Goal: Task Accomplishment & Management: Use online tool/utility

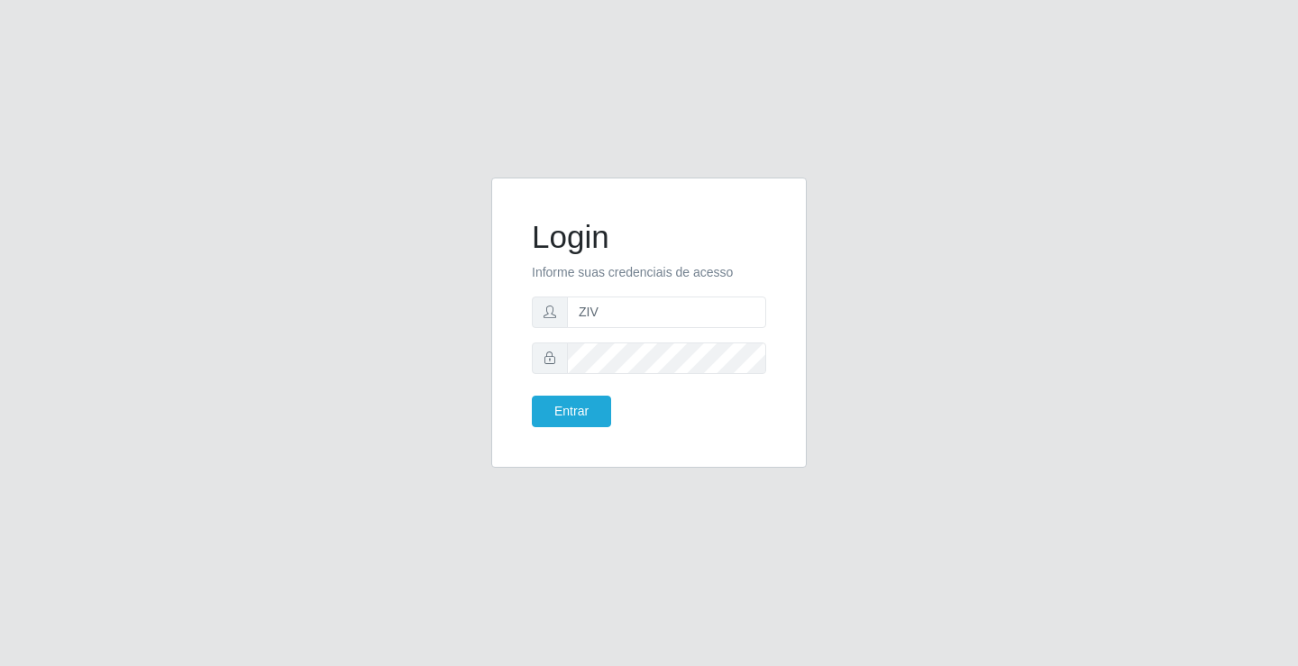
type input "zivaneide@ideal"
click at [532, 396] on button "Entrar" at bounding box center [571, 412] width 79 height 32
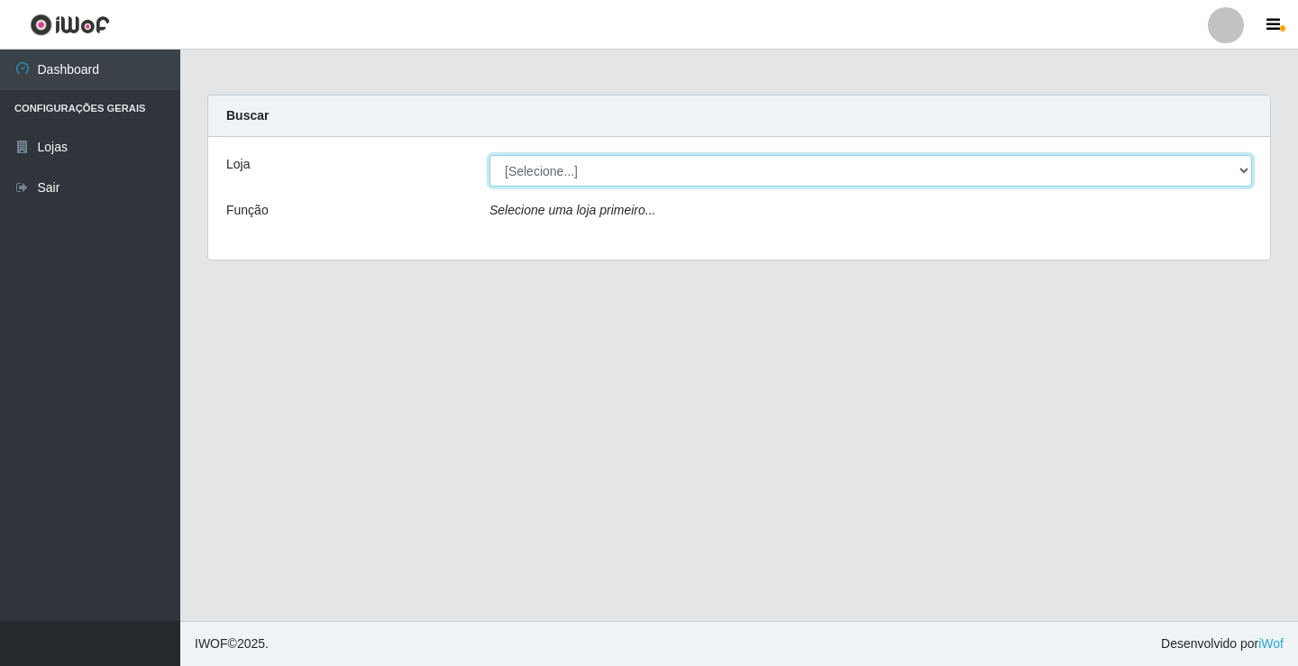
click at [584, 173] on select "[Selecione...] Ideal - Conceição" at bounding box center [870, 171] width 763 height 32
select select "231"
click at [489, 155] on select "[Selecione...] Ideal - Conceição" at bounding box center [870, 171] width 763 height 32
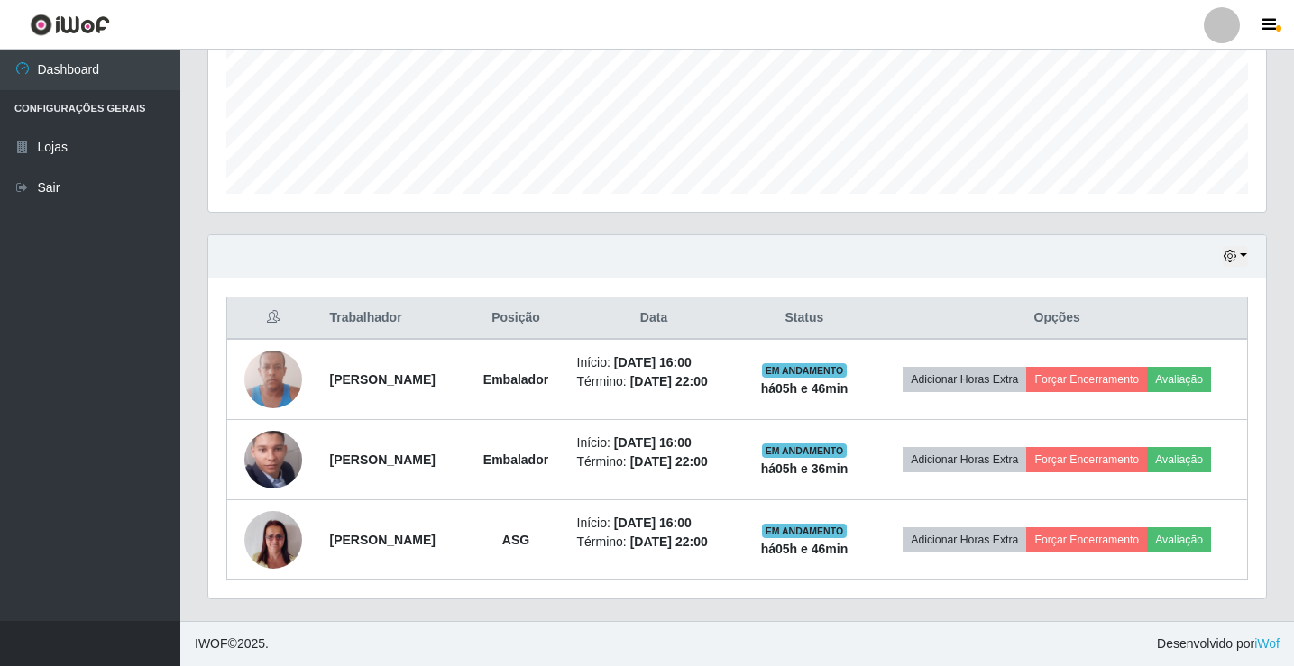
scroll to position [491, 0]
click at [63, 198] on link "Sair" at bounding box center [90, 188] width 180 height 41
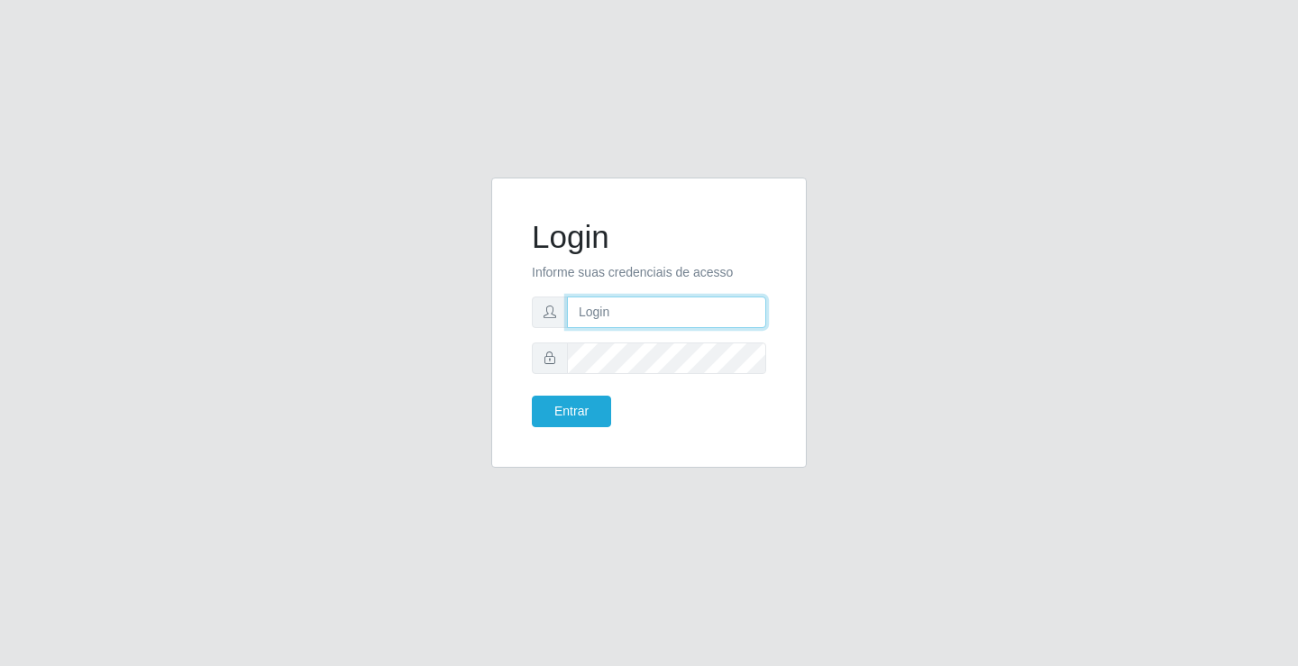
click at [630, 323] on input "text" at bounding box center [666, 313] width 199 height 32
type input "william@ideal"
click at [532, 396] on button "Entrar" at bounding box center [571, 412] width 79 height 32
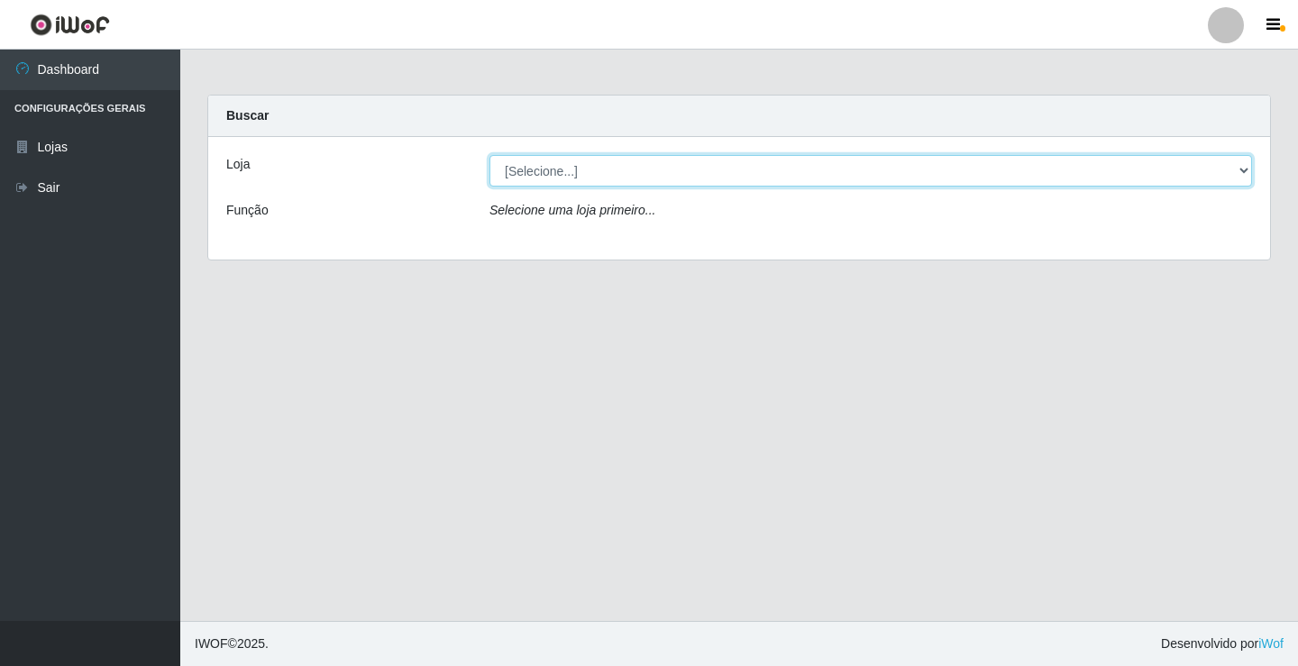
click at [672, 169] on select "[Selecione...] Ideal - Conceição" at bounding box center [870, 171] width 763 height 32
select select "231"
click at [489, 155] on select "[Selecione...] Ideal - Conceição" at bounding box center [870, 171] width 763 height 32
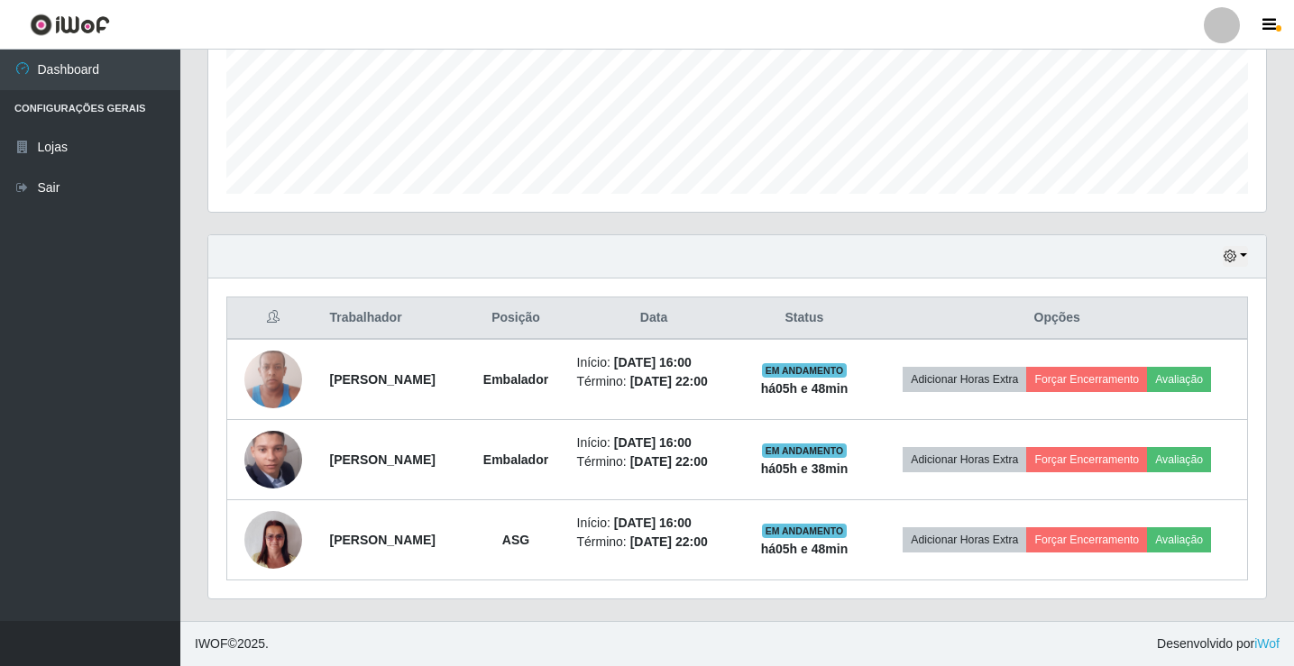
scroll to position [491, 0]
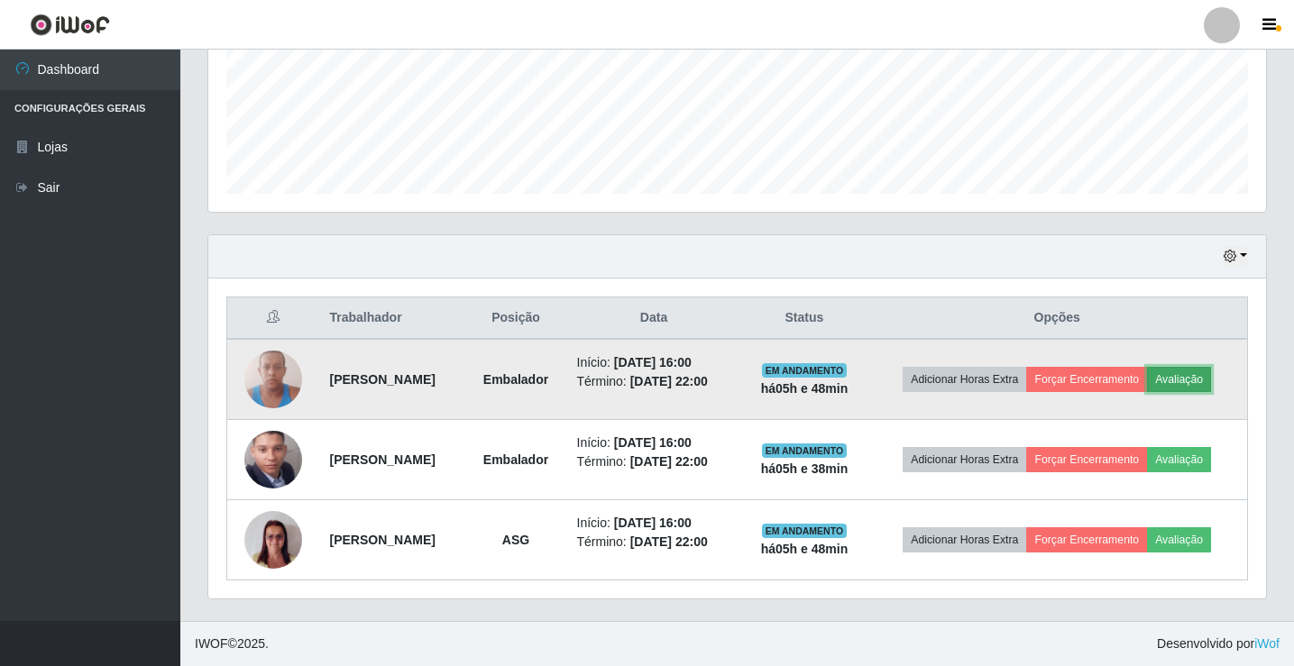
click at [1147, 367] on button "Avaliação" at bounding box center [1179, 379] width 64 height 25
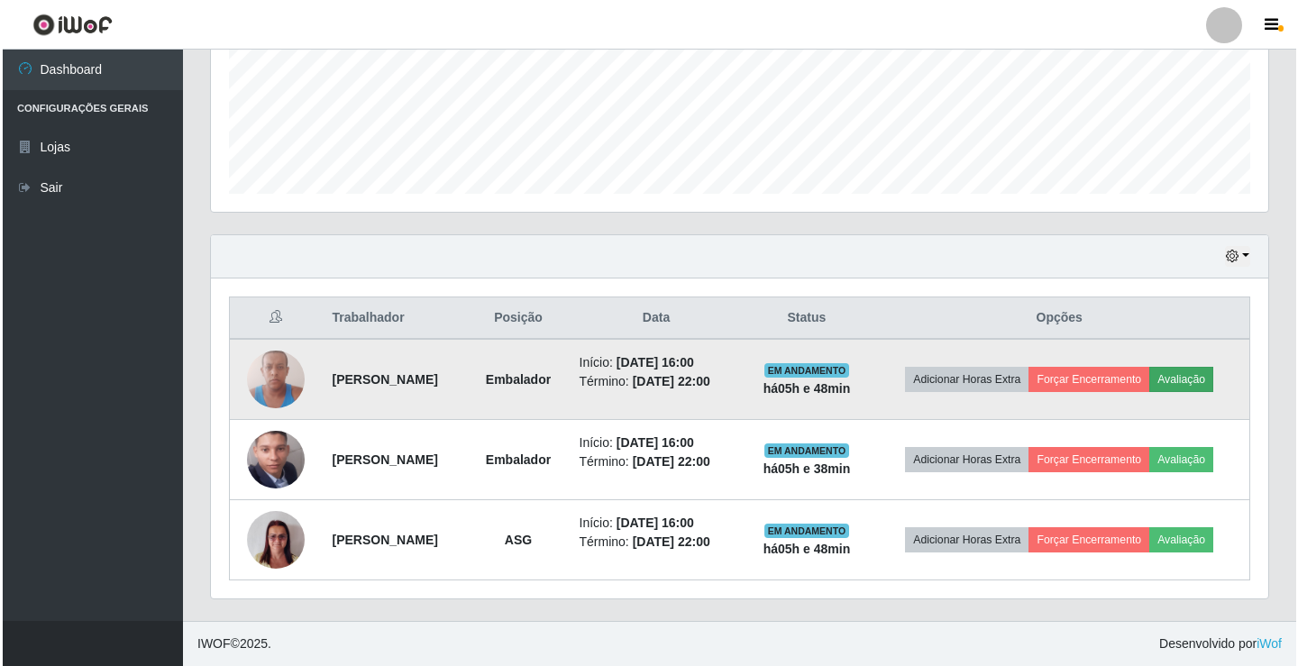
scroll to position [374, 1048]
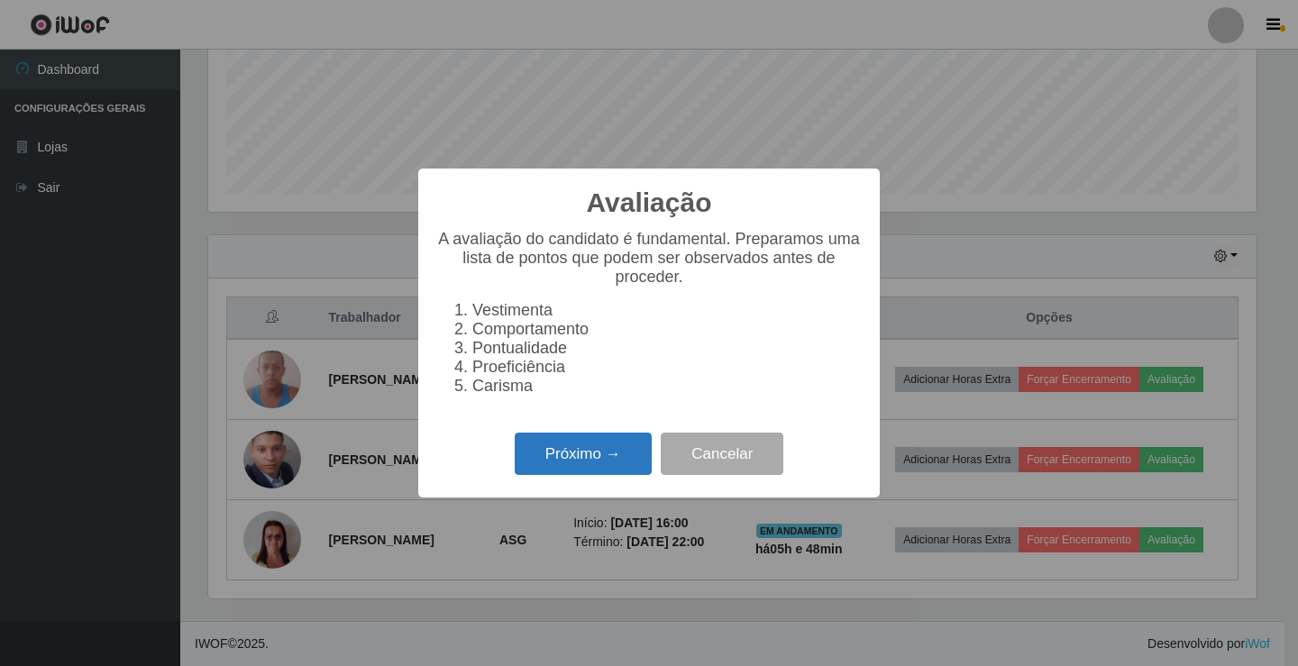
click at [569, 457] on button "Próximo →" at bounding box center [583, 454] width 137 height 42
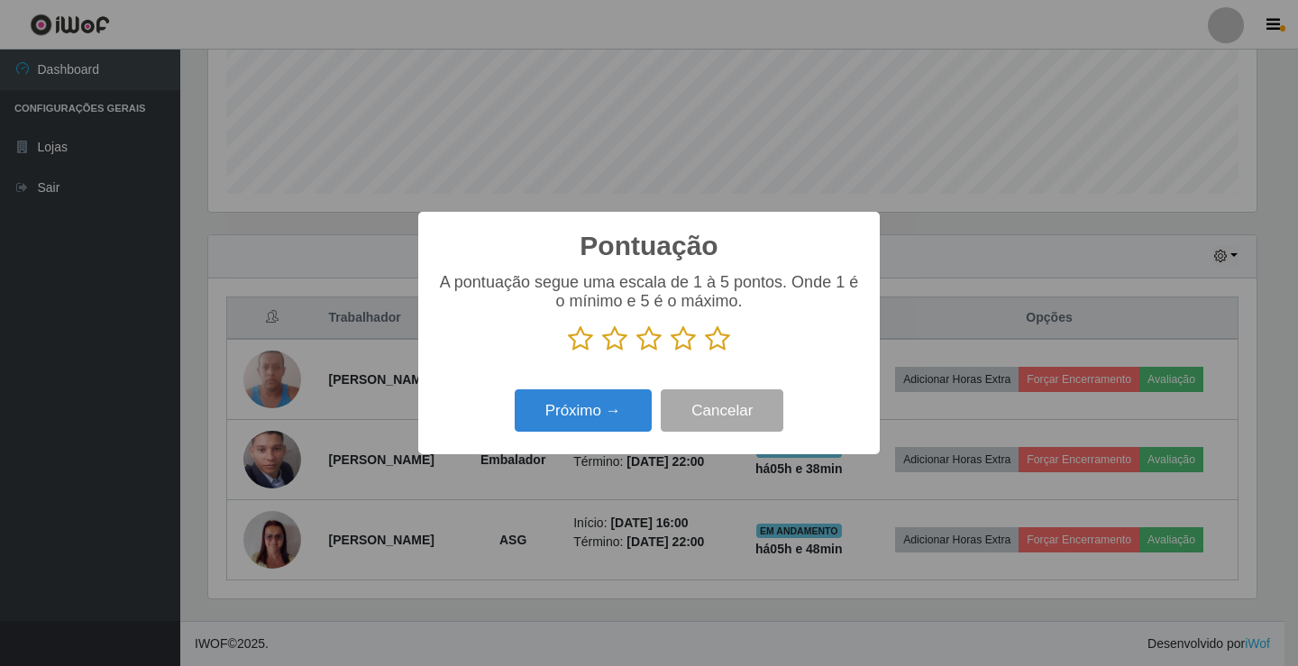
click at [711, 344] on icon at bounding box center [717, 338] width 25 height 27
click at [705, 352] on input "radio" at bounding box center [705, 352] width 0 height 0
click at [635, 419] on button "Próximo →" at bounding box center [583, 410] width 137 height 42
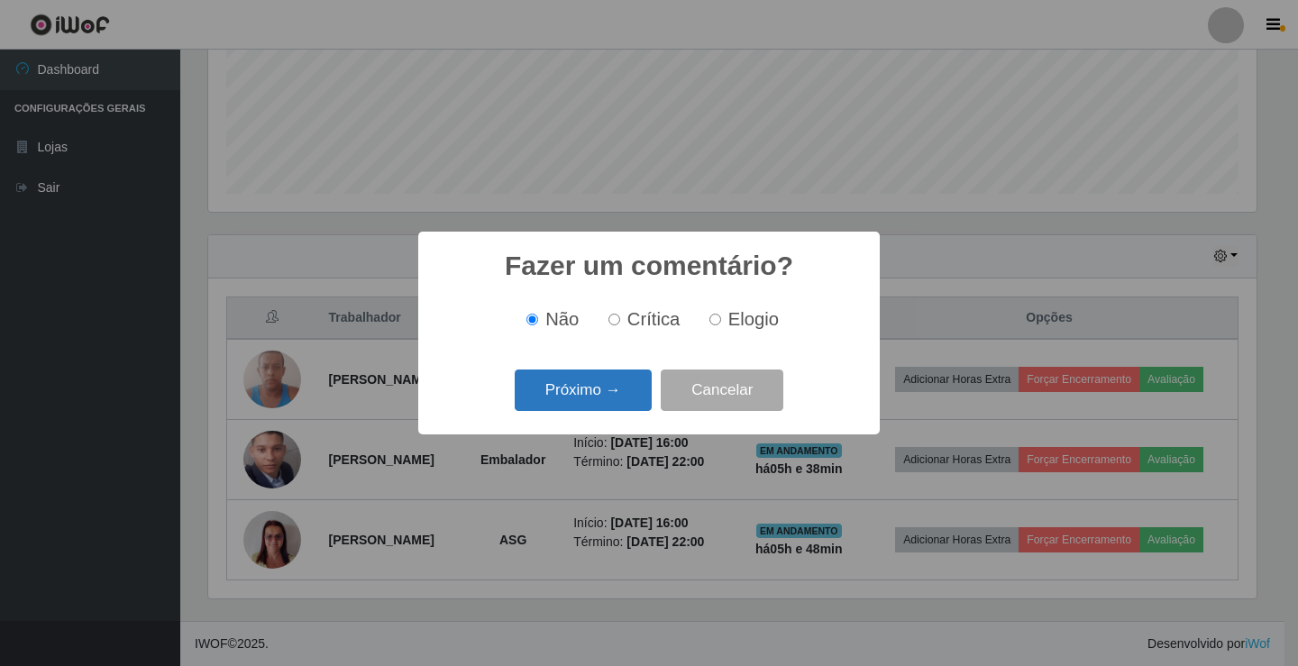
click at [627, 402] on button "Próximo →" at bounding box center [583, 391] width 137 height 42
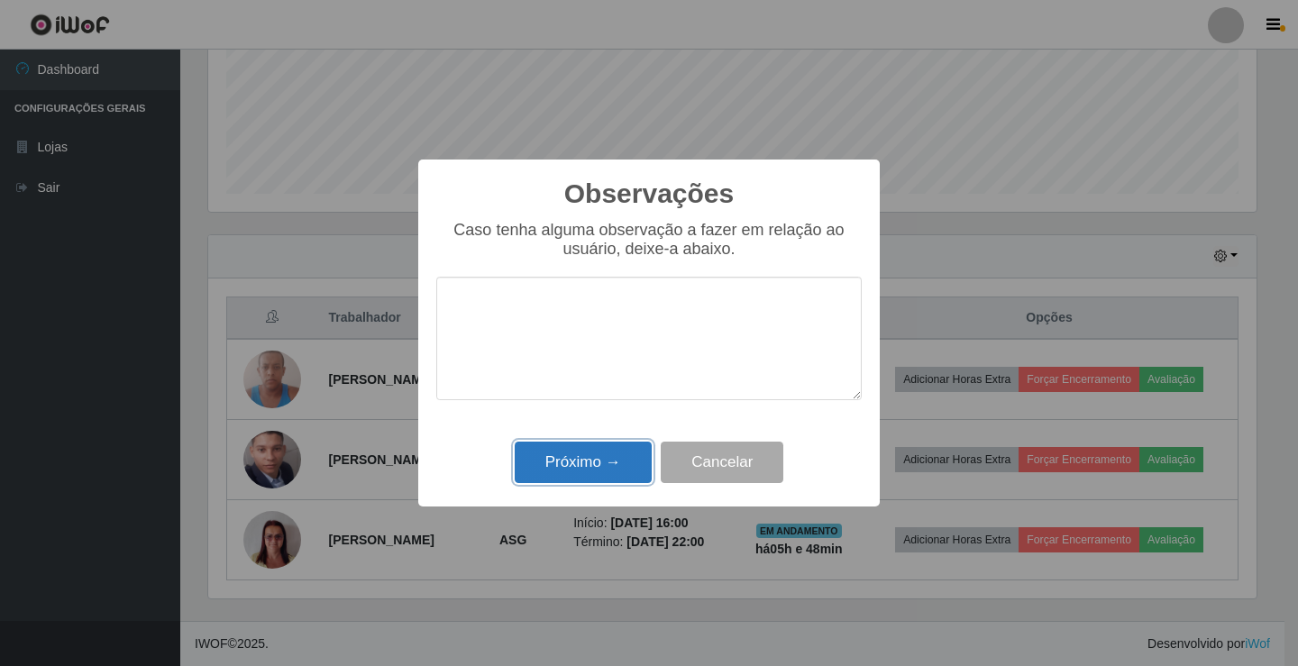
click at [647, 473] on button "Próximo →" at bounding box center [583, 463] width 137 height 42
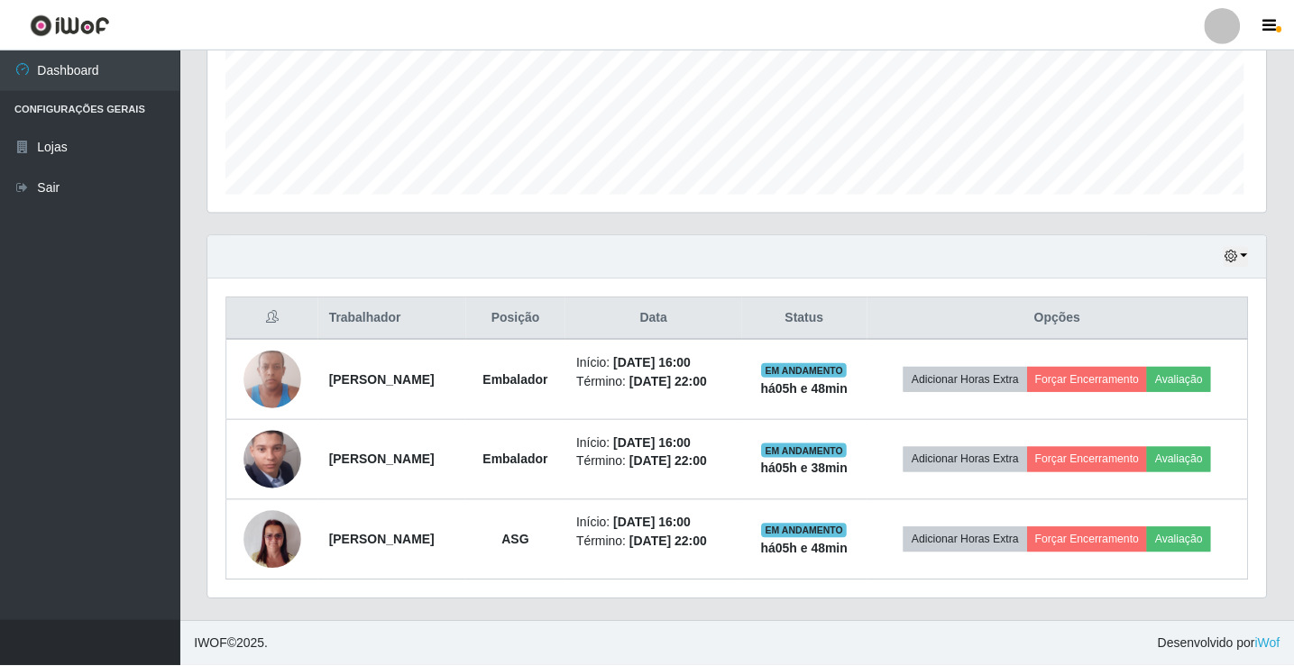
scroll to position [374, 1057]
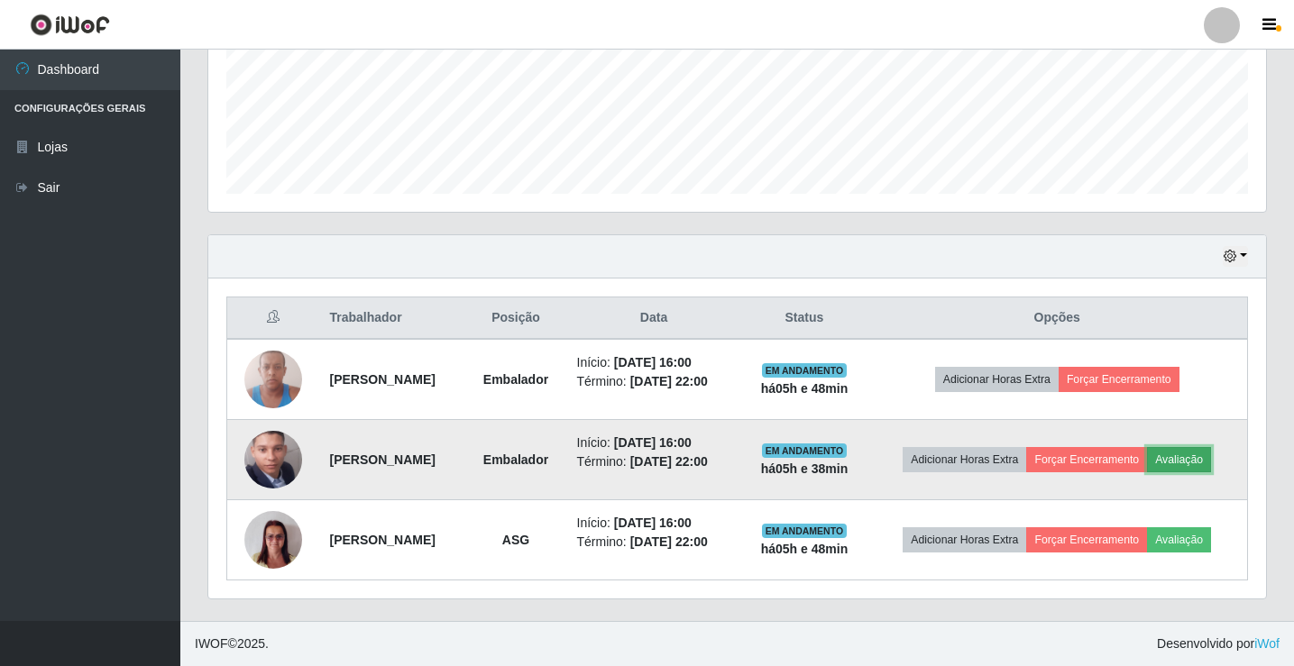
click at [1147, 451] on button "Avaliação" at bounding box center [1179, 459] width 64 height 25
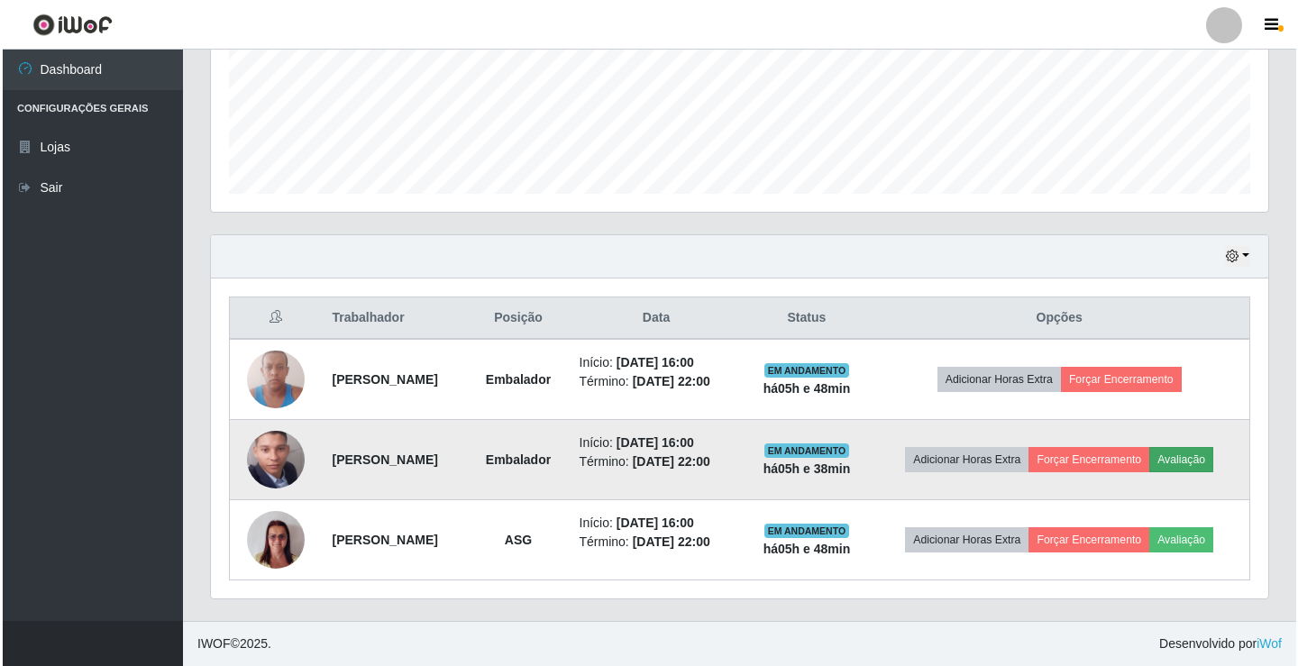
scroll to position [374, 1048]
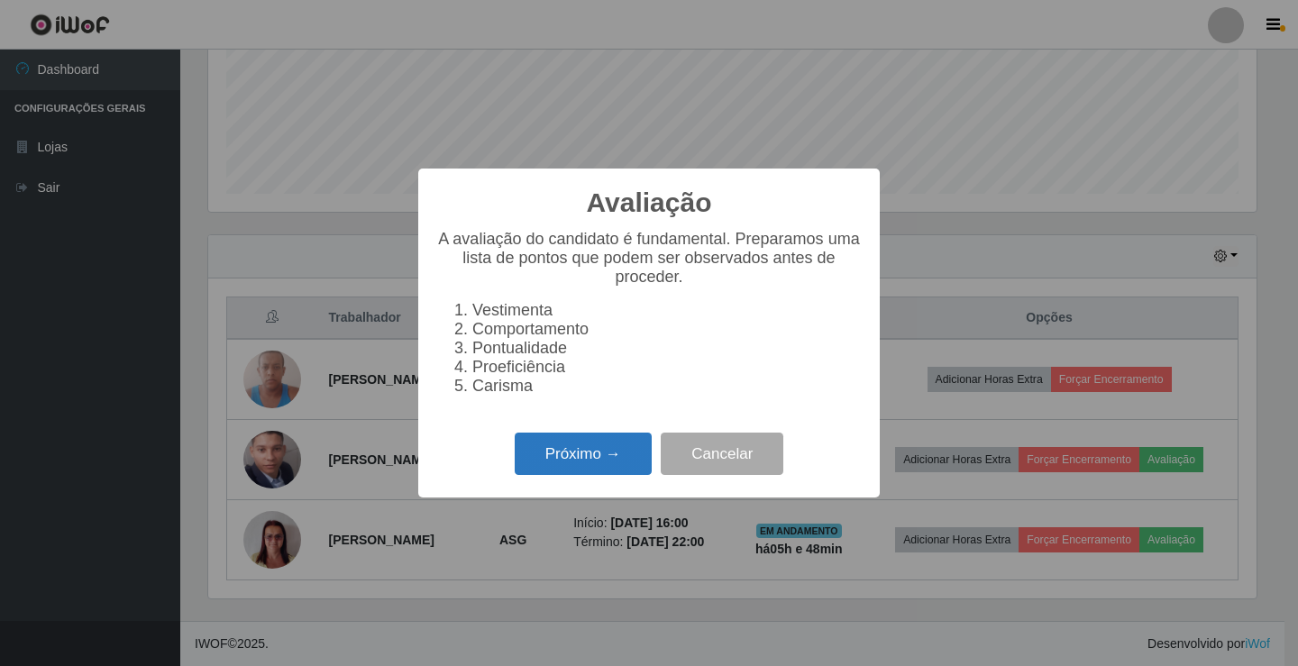
click at [635, 453] on button "Próximo →" at bounding box center [583, 454] width 137 height 42
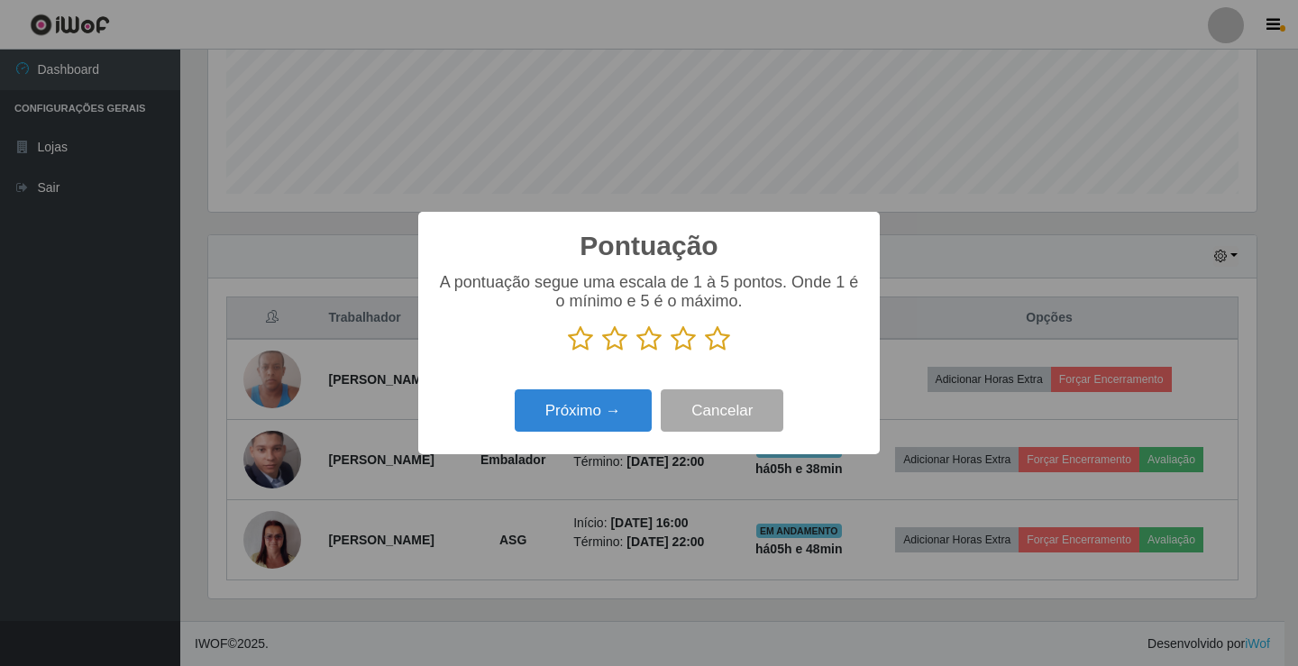
click at [715, 339] on icon at bounding box center [717, 338] width 25 height 27
click at [705, 352] on input "radio" at bounding box center [705, 352] width 0 height 0
click at [641, 403] on button "Próximo →" at bounding box center [583, 410] width 137 height 42
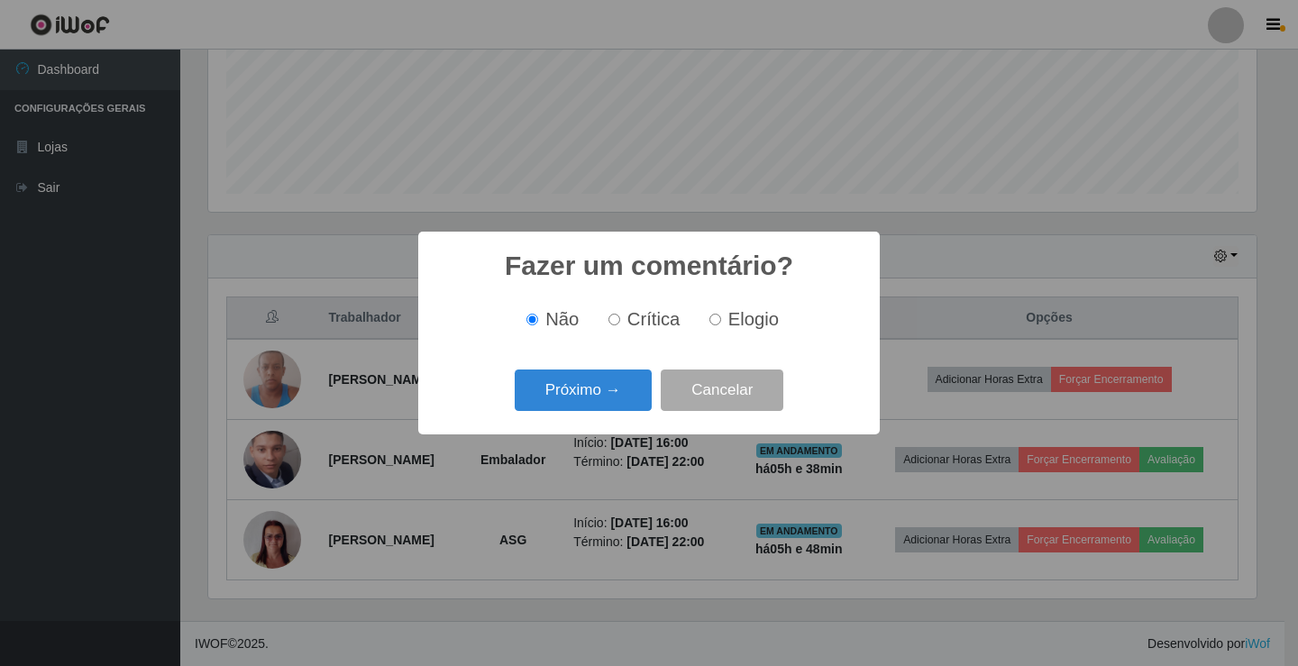
click at [641, 403] on button "Próximo →" at bounding box center [583, 391] width 137 height 42
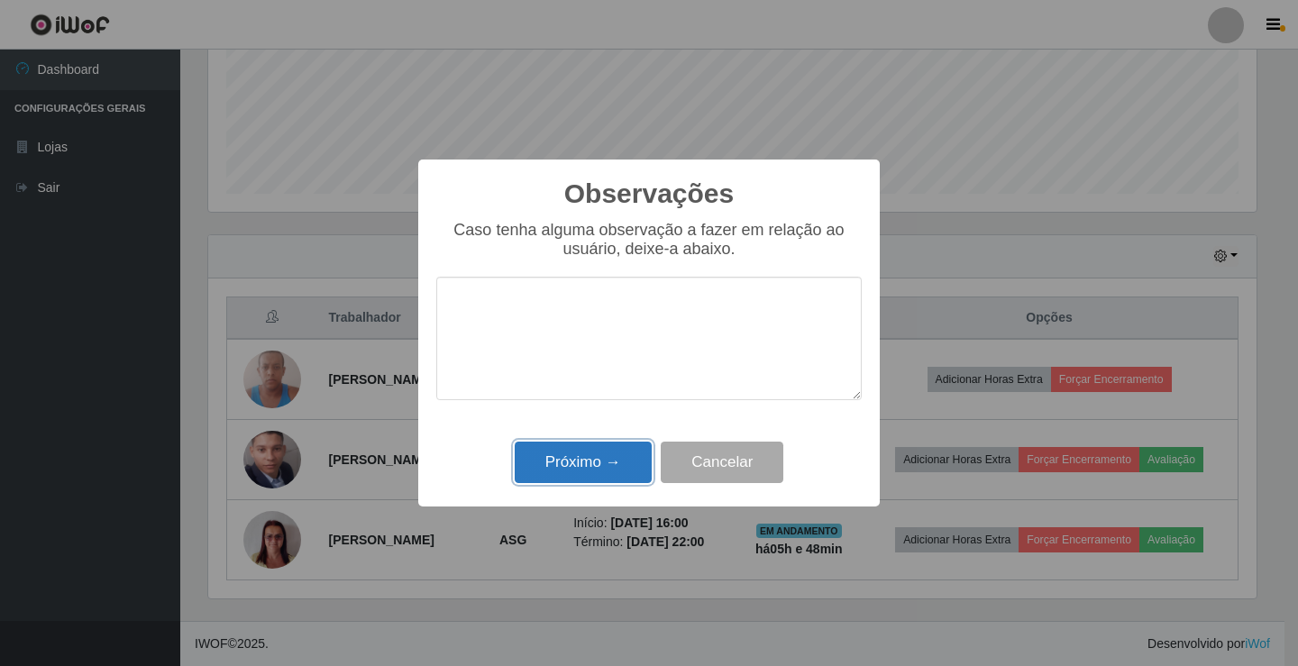
click at [633, 455] on button "Próximo →" at bounding box center [583, 463] width 137 height 42
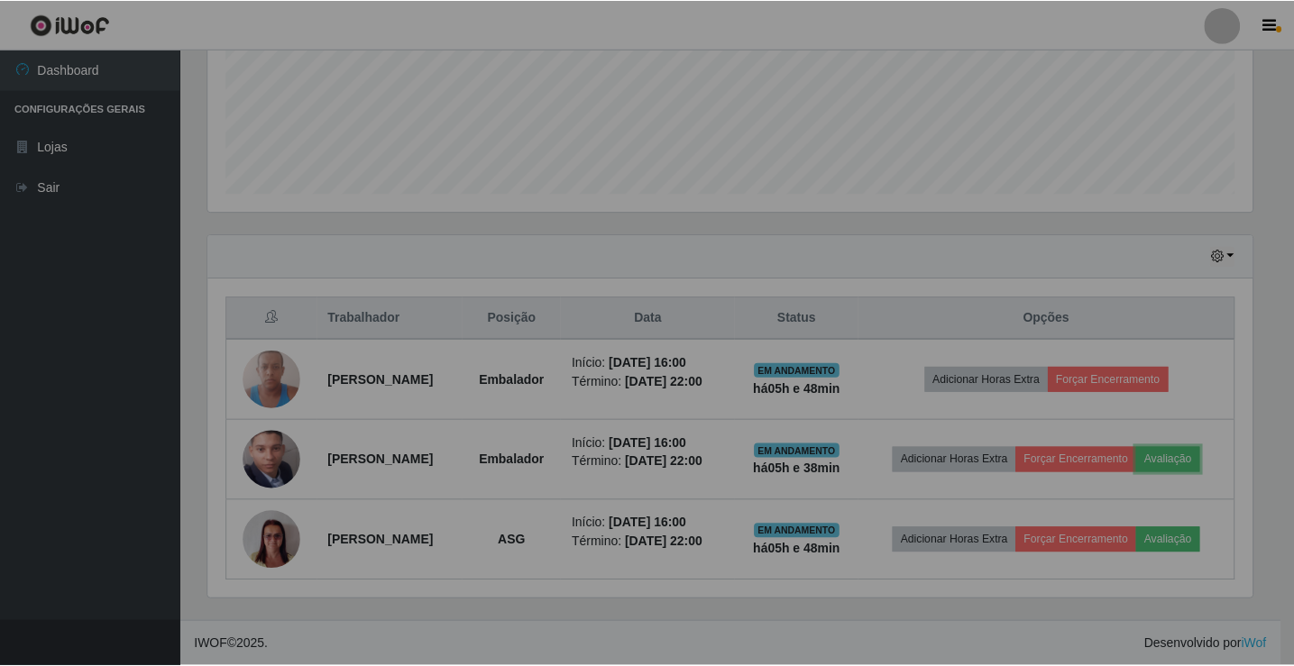
scroll to position [374, 1057]
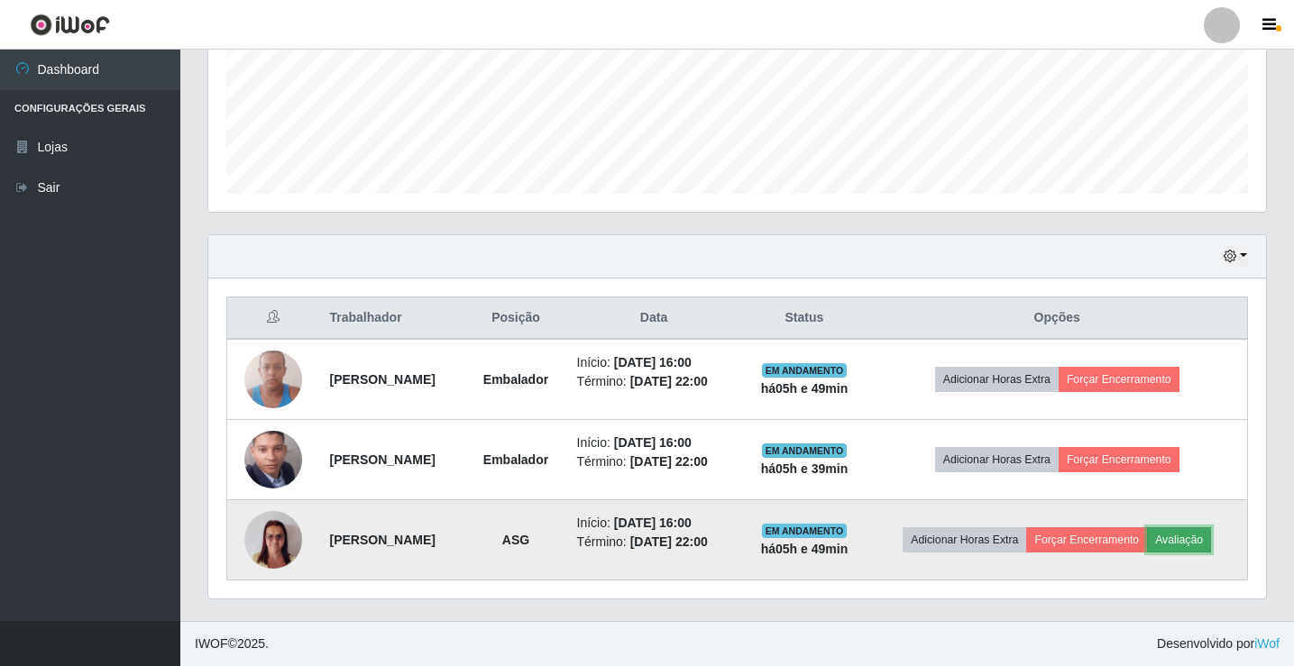
click at [1147, 539] on button "Avaliação" at bounding box center [1179, 539] width 64 height 25
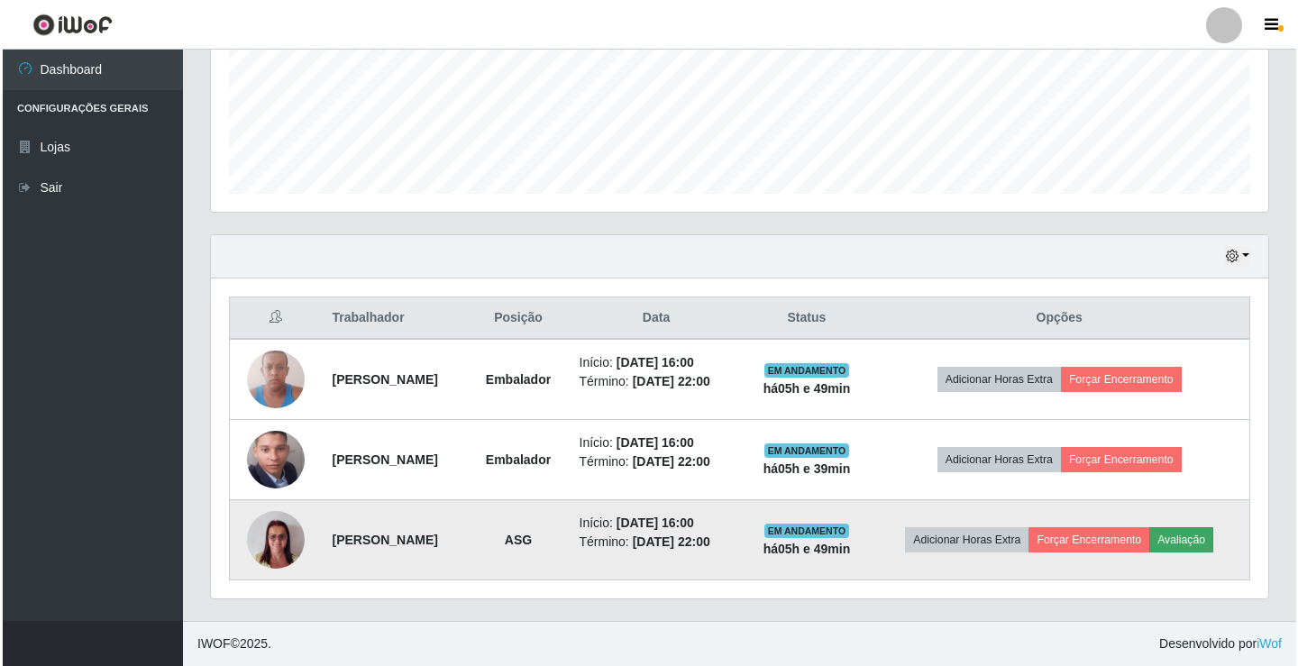
scroll to position [374, 1048]
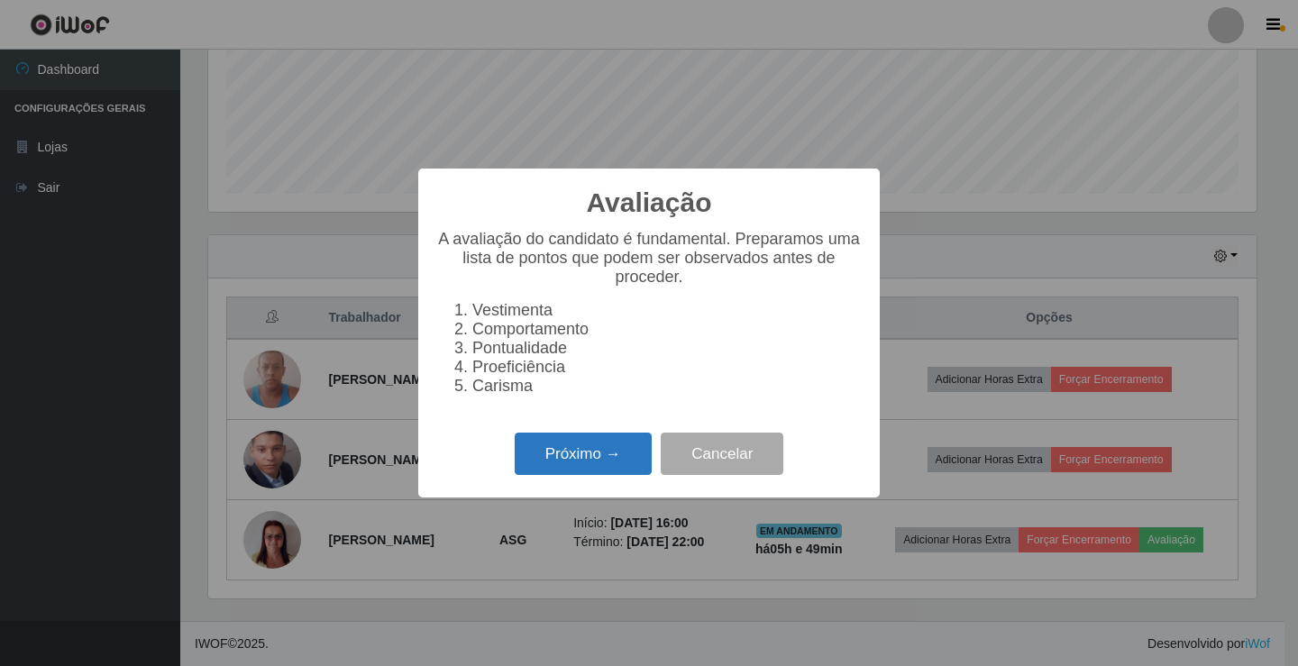
click at [611, 475] on button "Próximo →" at bounding box center [583, 454] width 137 height 42
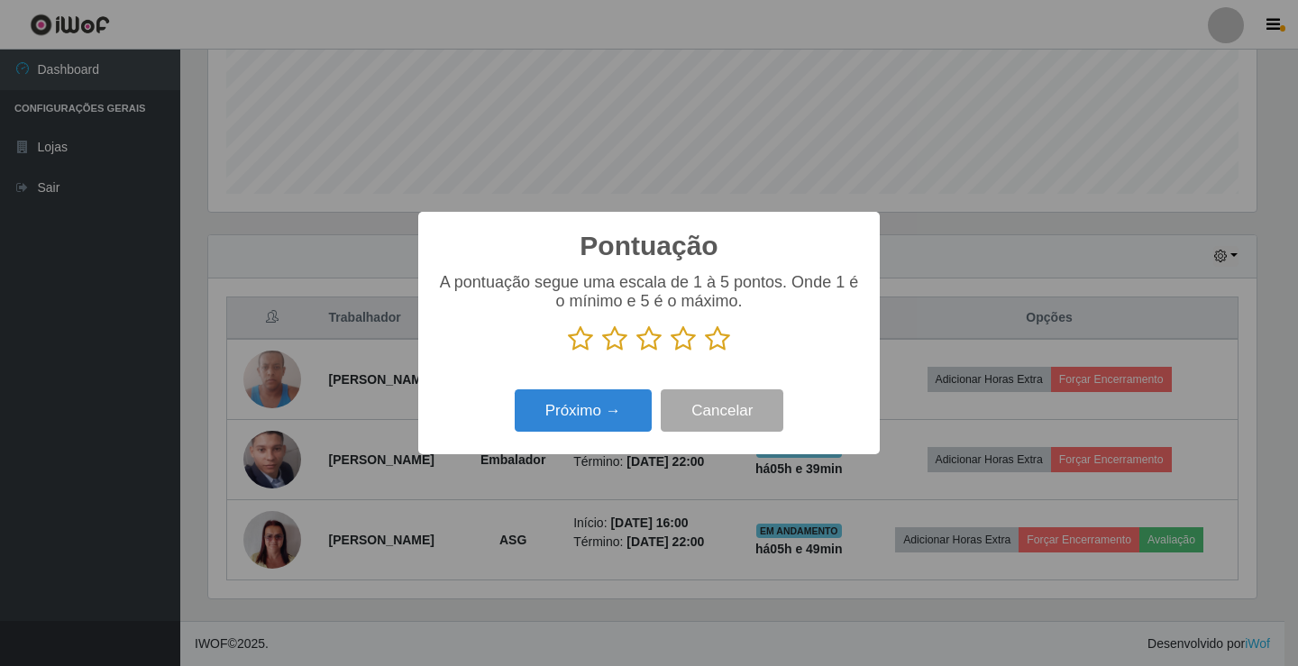
click at [718, 346] on icon at bounding box center [717, 338] width 25 height 27
click at [705, 352] on input "radio" at bounding box center [705, 352] width 0 height 0
click at [634, 404] on button "Próximo →" at bounding box center [583, 410] width 137 height 42
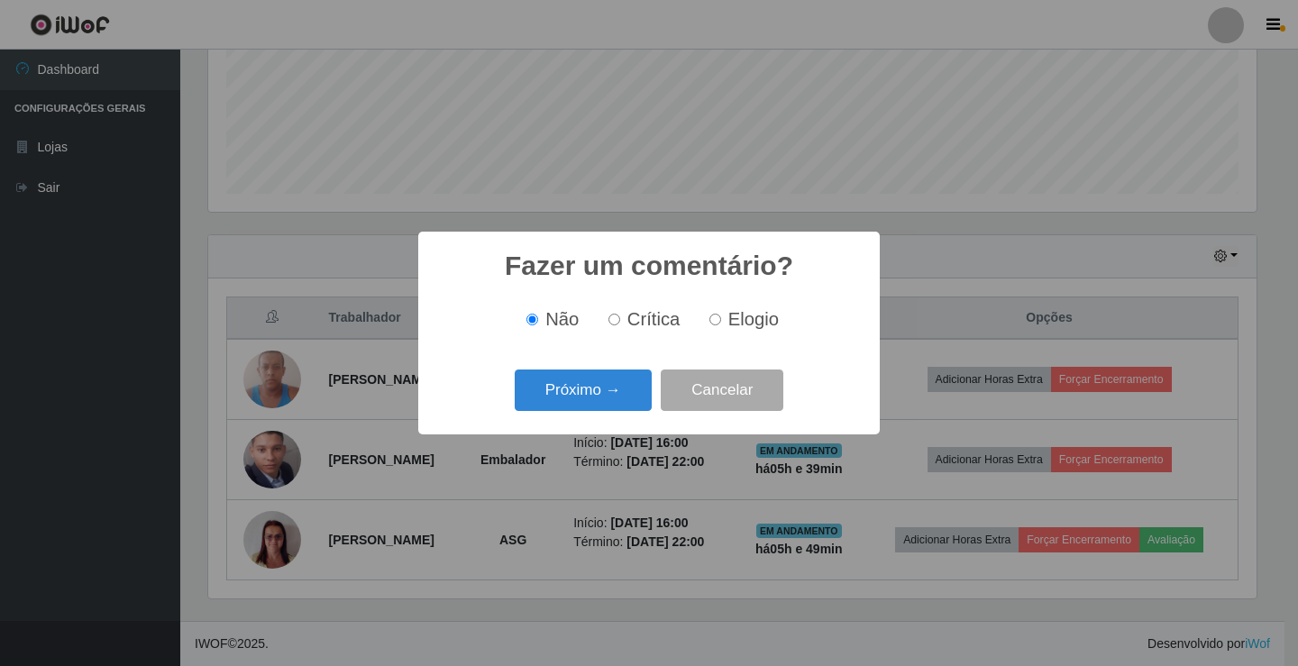
click at [634, 404] on button "Próximo →" at bounding box center [583, 391] width 137 height 42
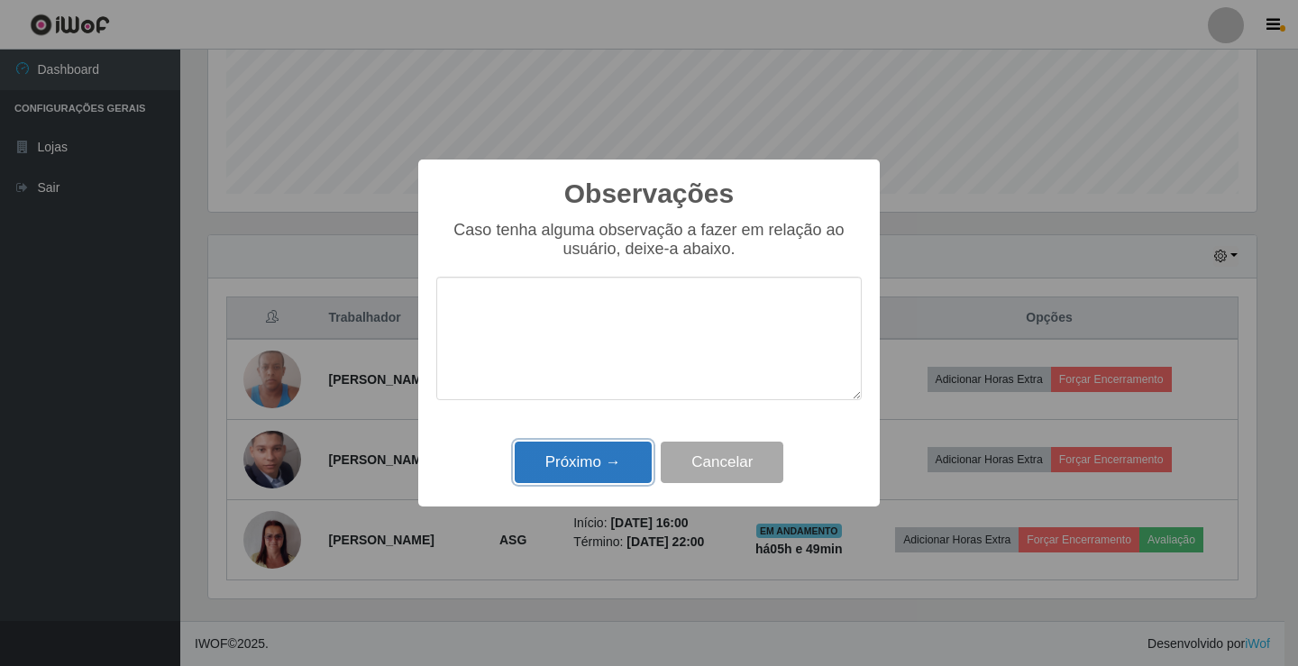
click at [626, 446] on button "Próximo →" at bounding box center [583, 463] width 137 height 42
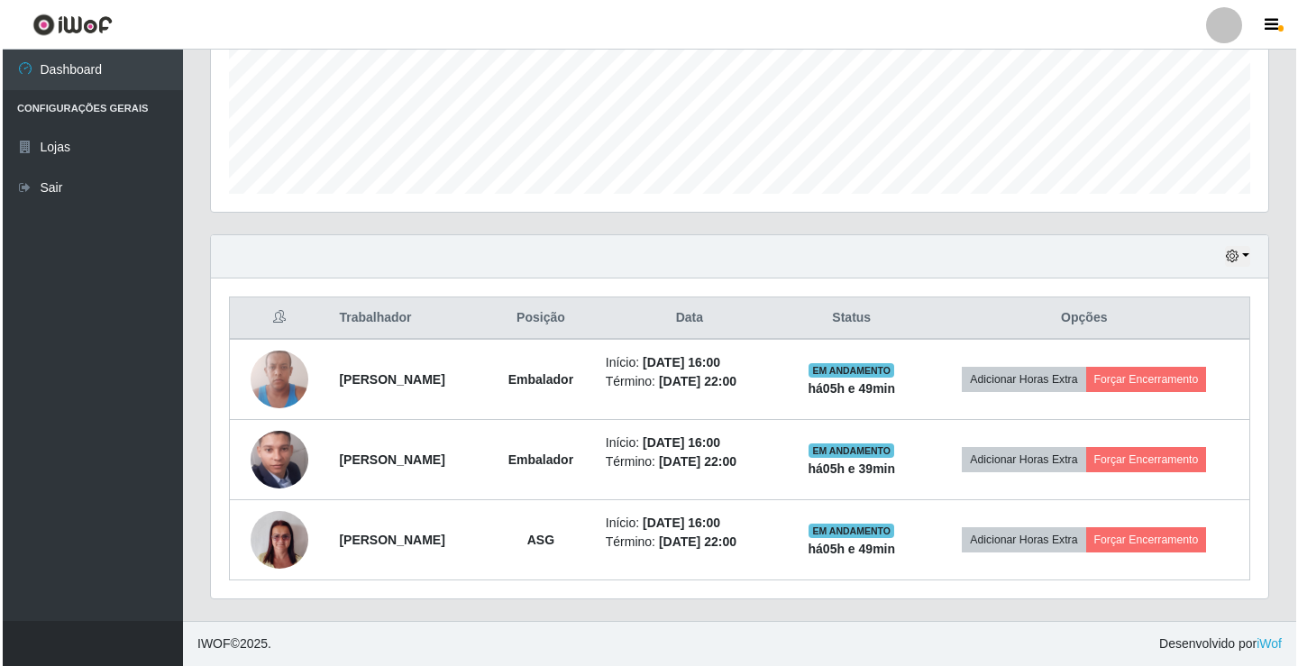
scroll to position [451, 0]
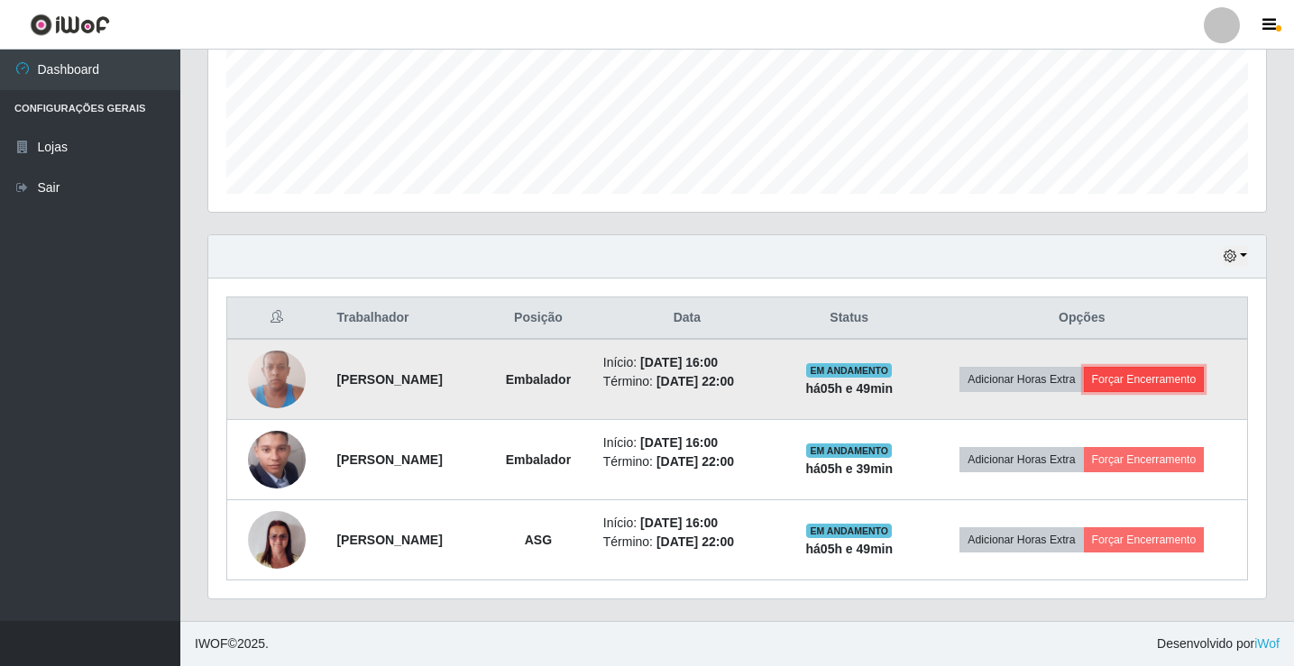
click at [1133, 370] on button "Forçar Encerramento" at bounding box center [1144, 379] width 121 height 25
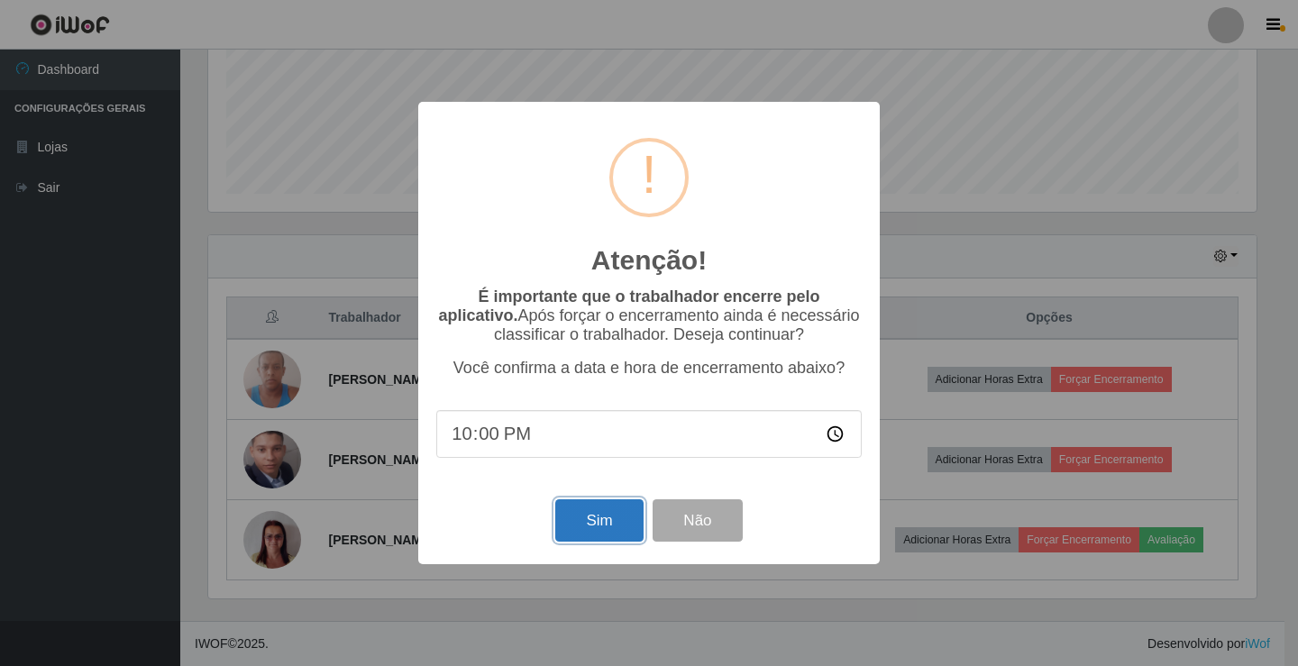
click at [580, 519] on button "Sim" at bounding box center [598, 520] width 87 height 42
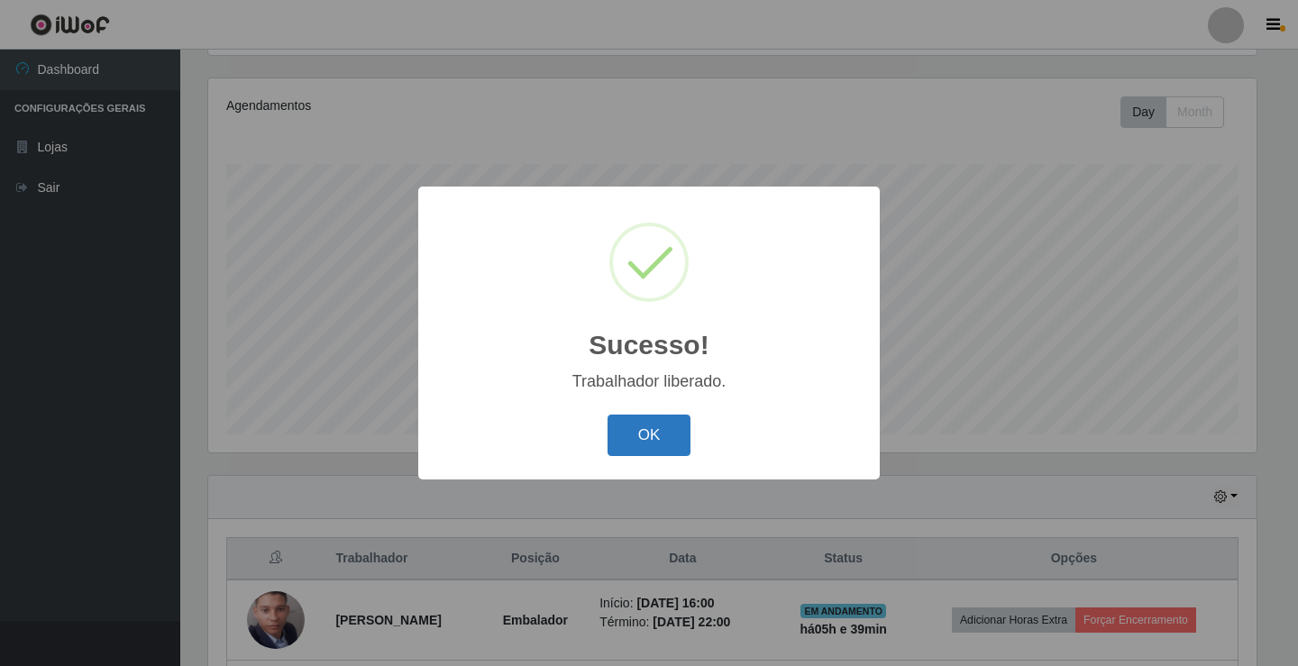
click at [638, 426] on button "OK" at bounding box center [650, 436] width 84 height 42
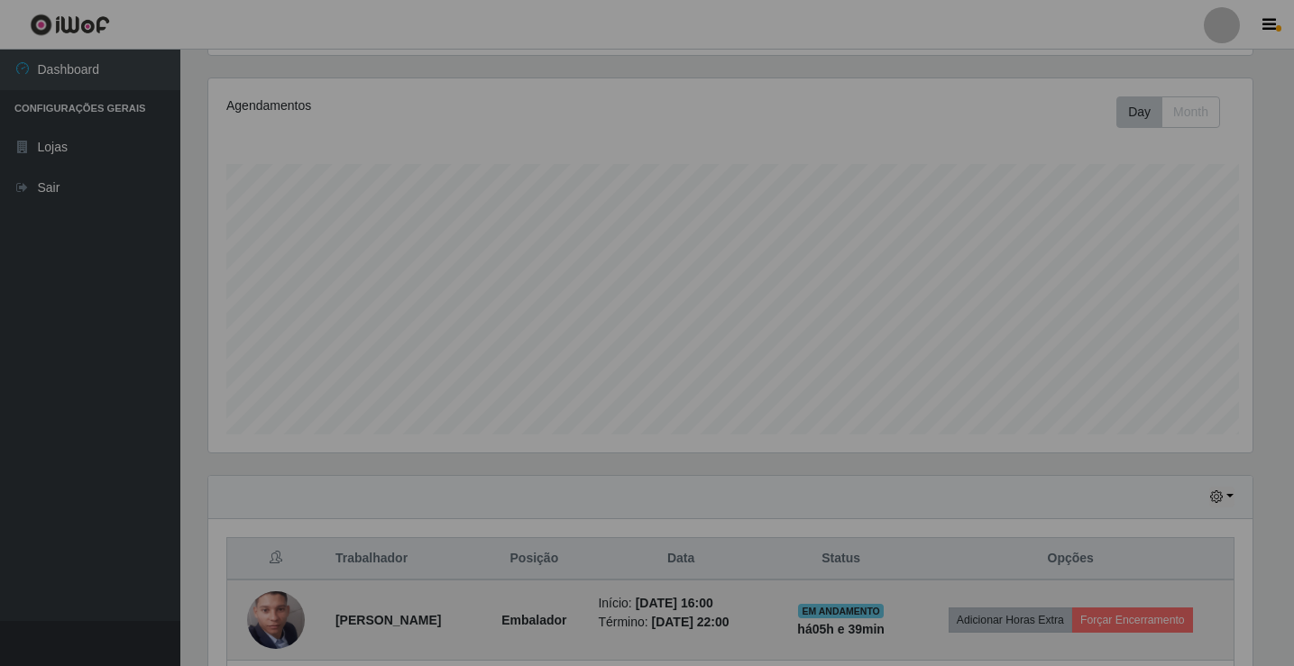
scroll to position [0, 0]
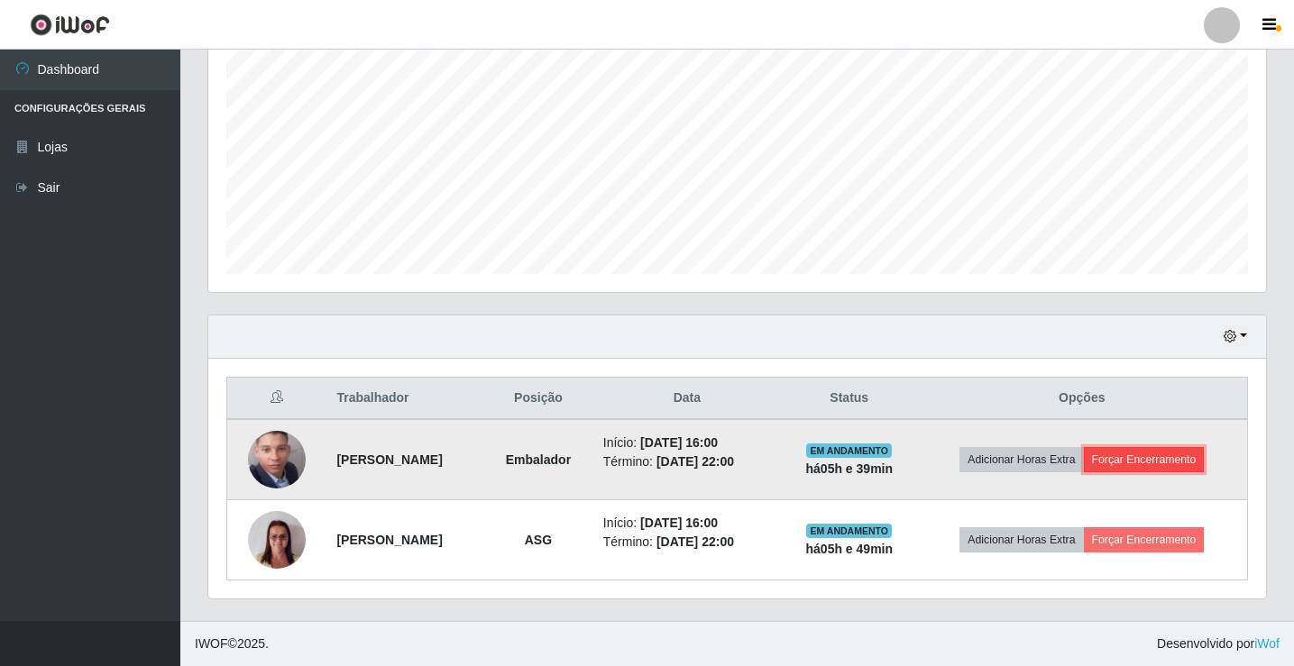
click at [1181, 452] on button "Forçar Encerramento" at bounding box center [1144, 459] width 121 height 25
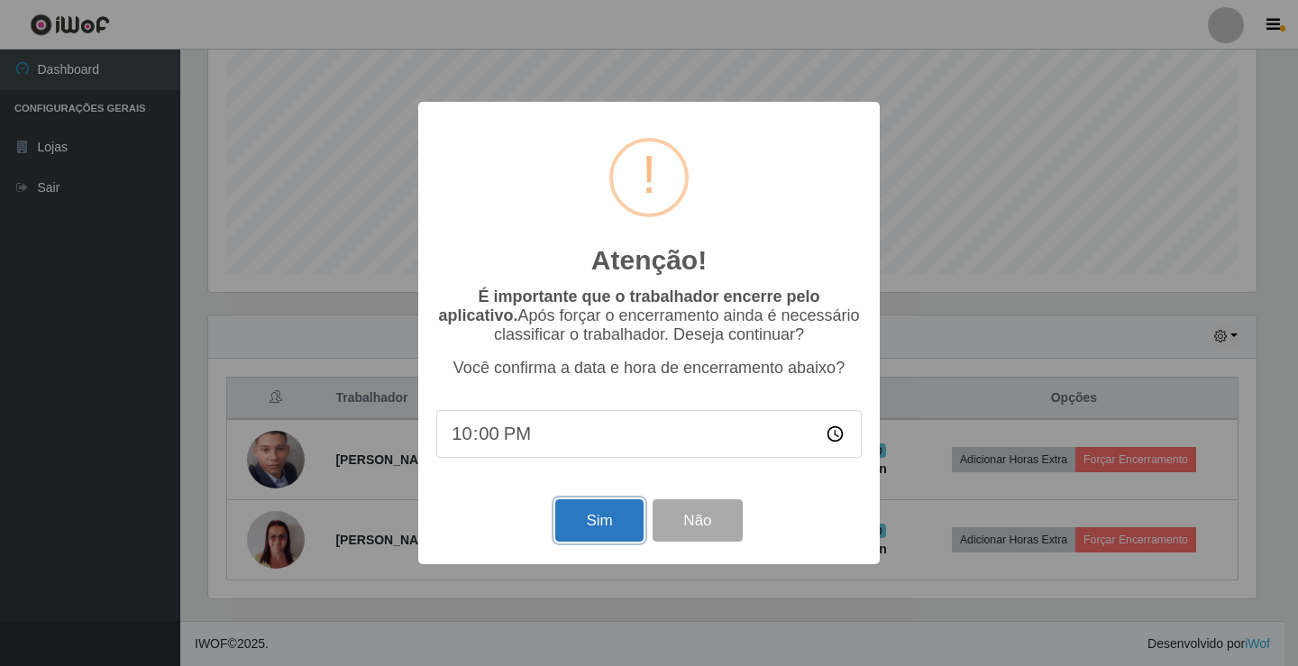
click at [618, 511] on button "Sim" at bounding box center [598, 520] width 87 height 42
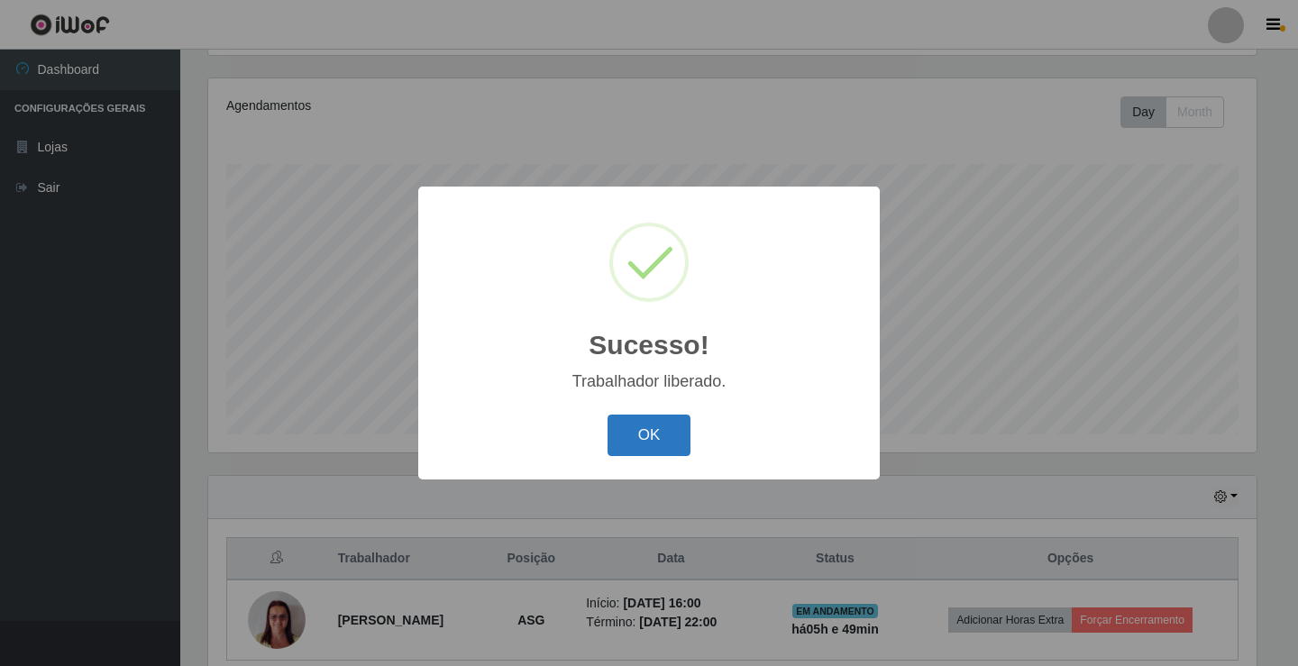
click at [636, 429] on button "OK" at bounding box center [650, 436] width 84 height 42
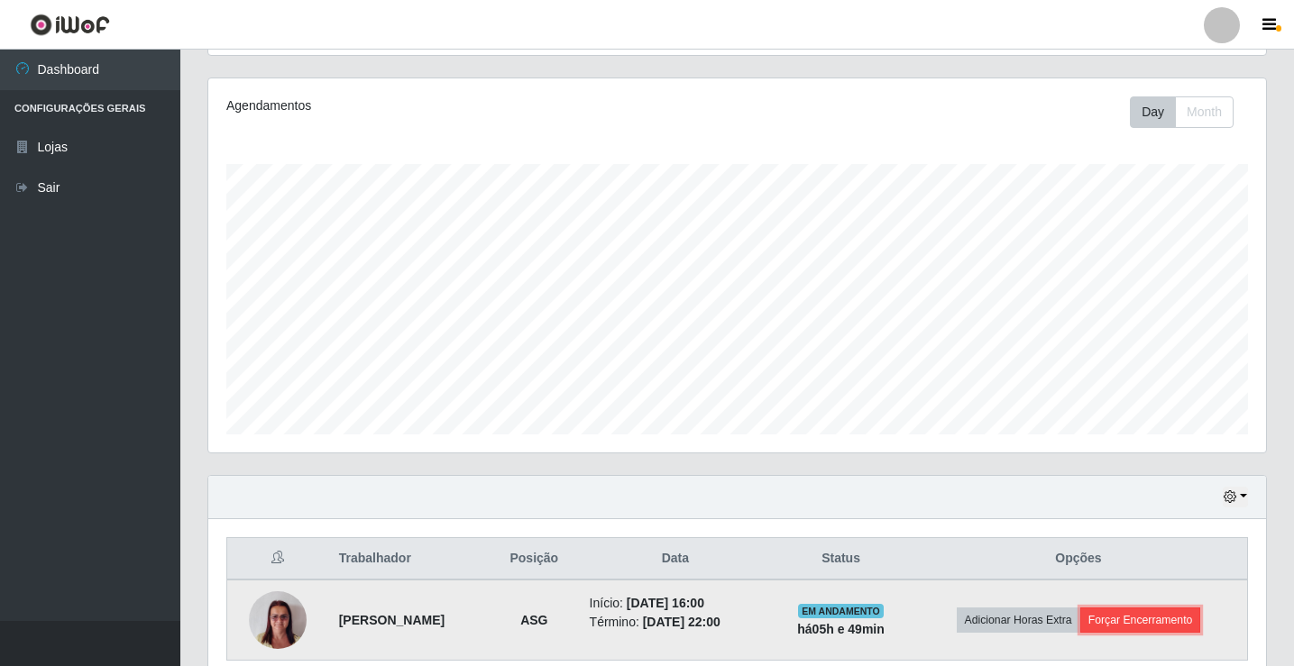
click at [1151, 612] on button "Forçar Encerramento" at bounding box center [1140, 620] width 121 height 25
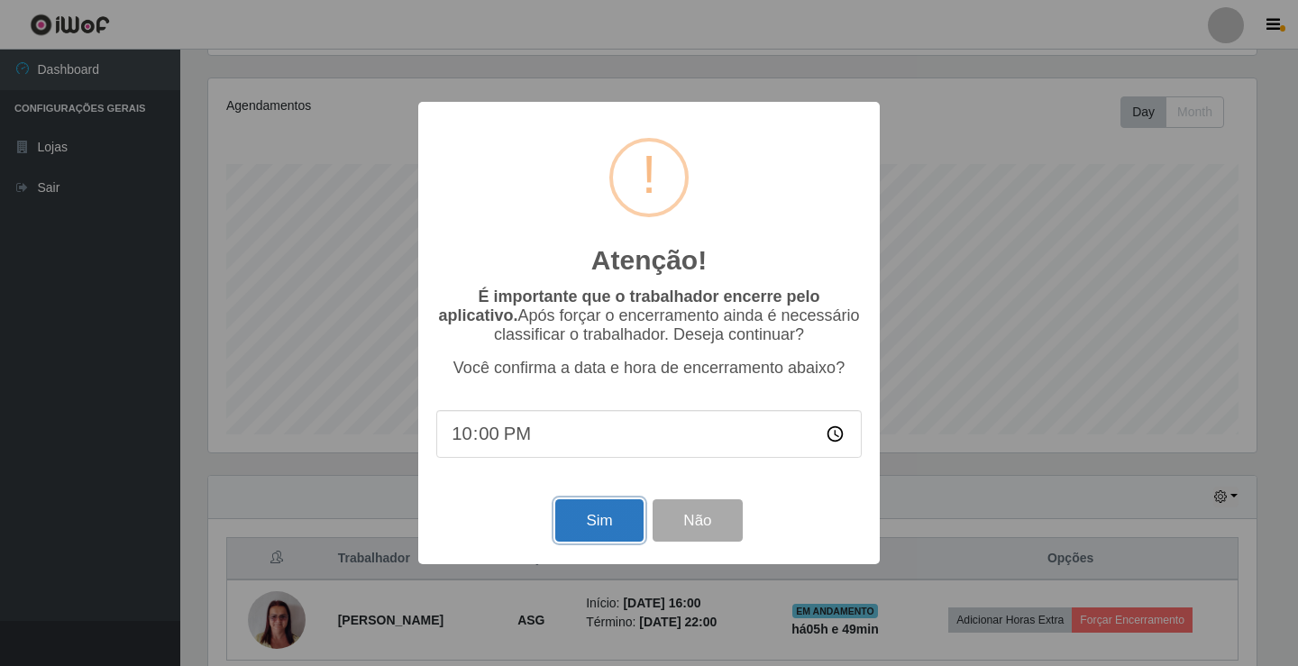
click at [587, 520] on button "Sim" at bounding box center [598, 520] width 87 height 42
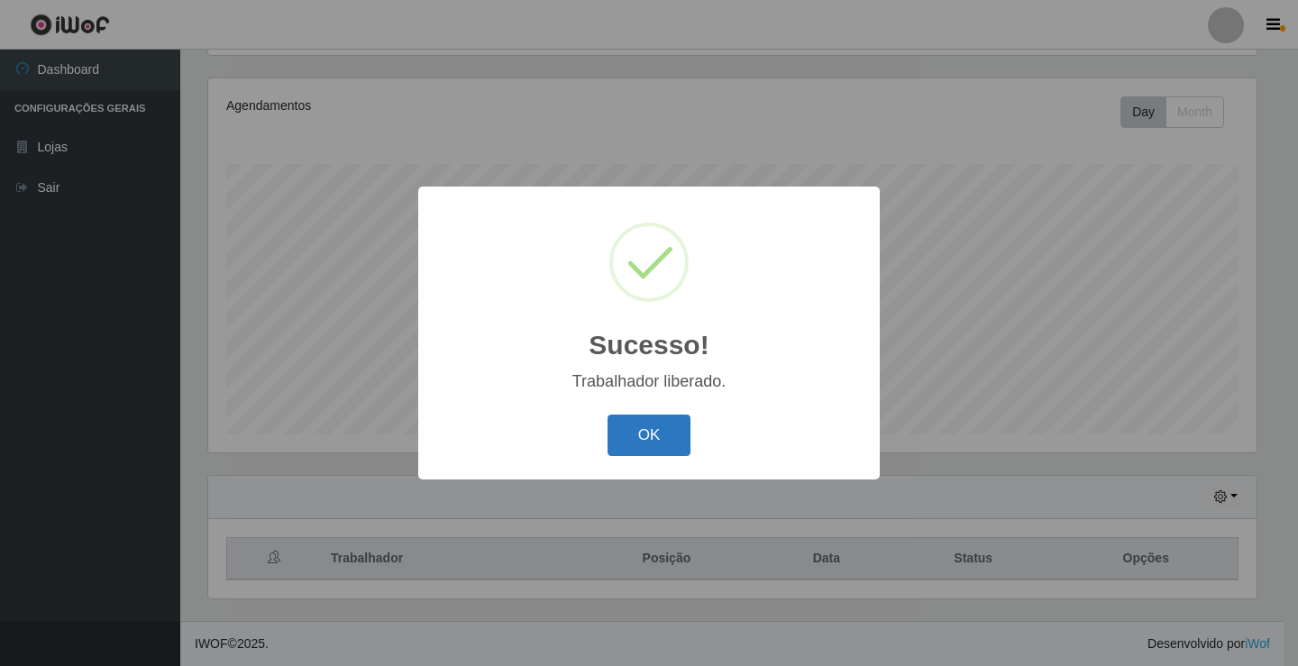
click at [644, 434] on button "OK" at bounding box center [650, 436] width 84 height 42
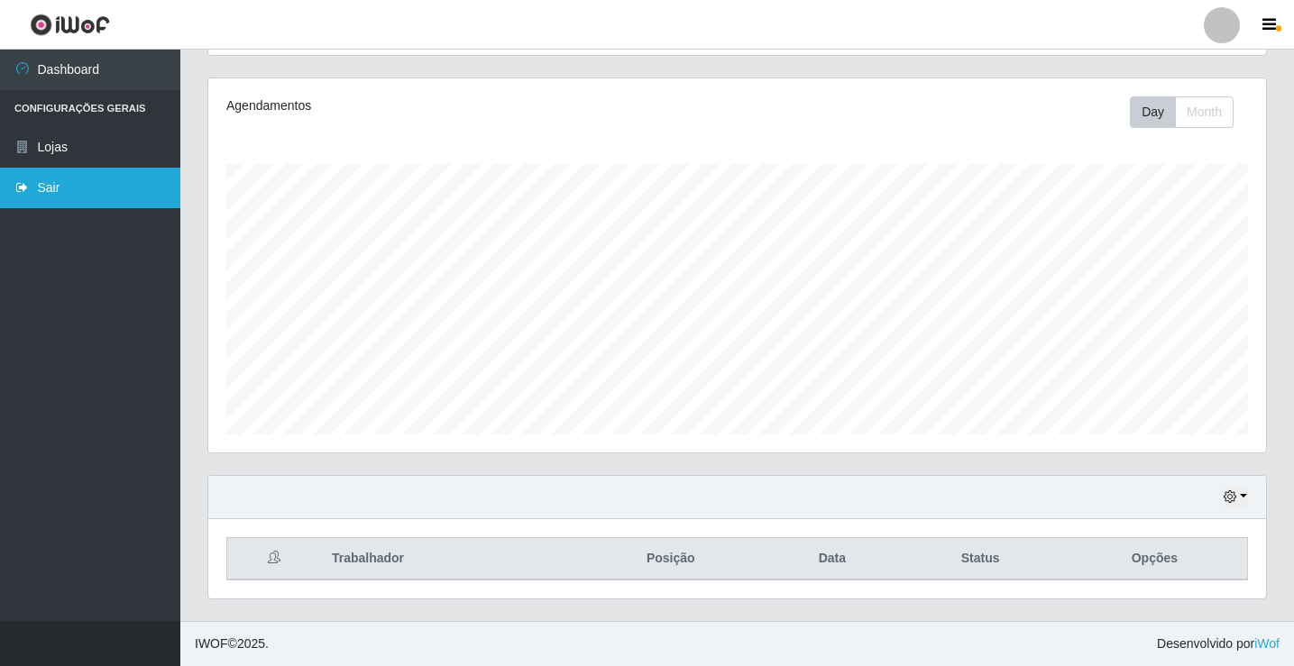
click at [41, 196] on link "Sair" at bounding box center [90, 188] width 180 height 41
